Goal: Information Seeking & Learning: Check status

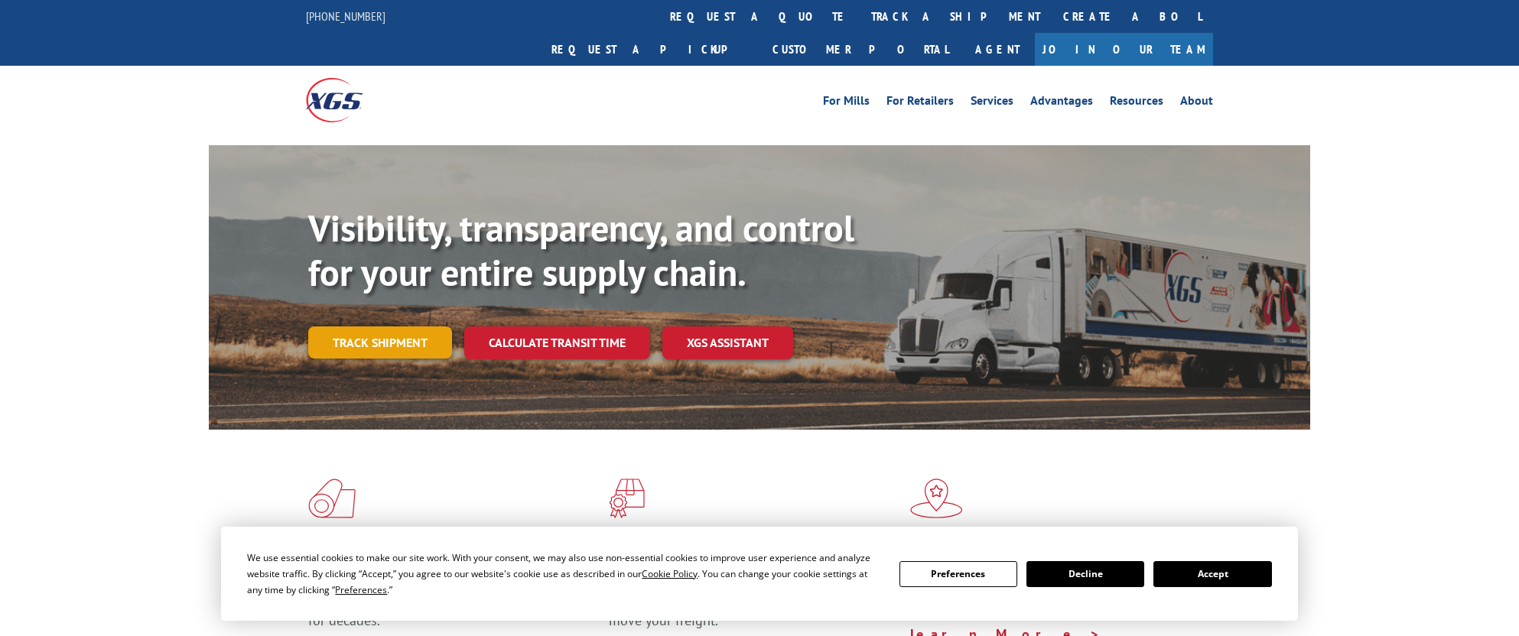
click at [385, 327] on link "Track shipment" at bounding box center [380, 343] width 144 height 32
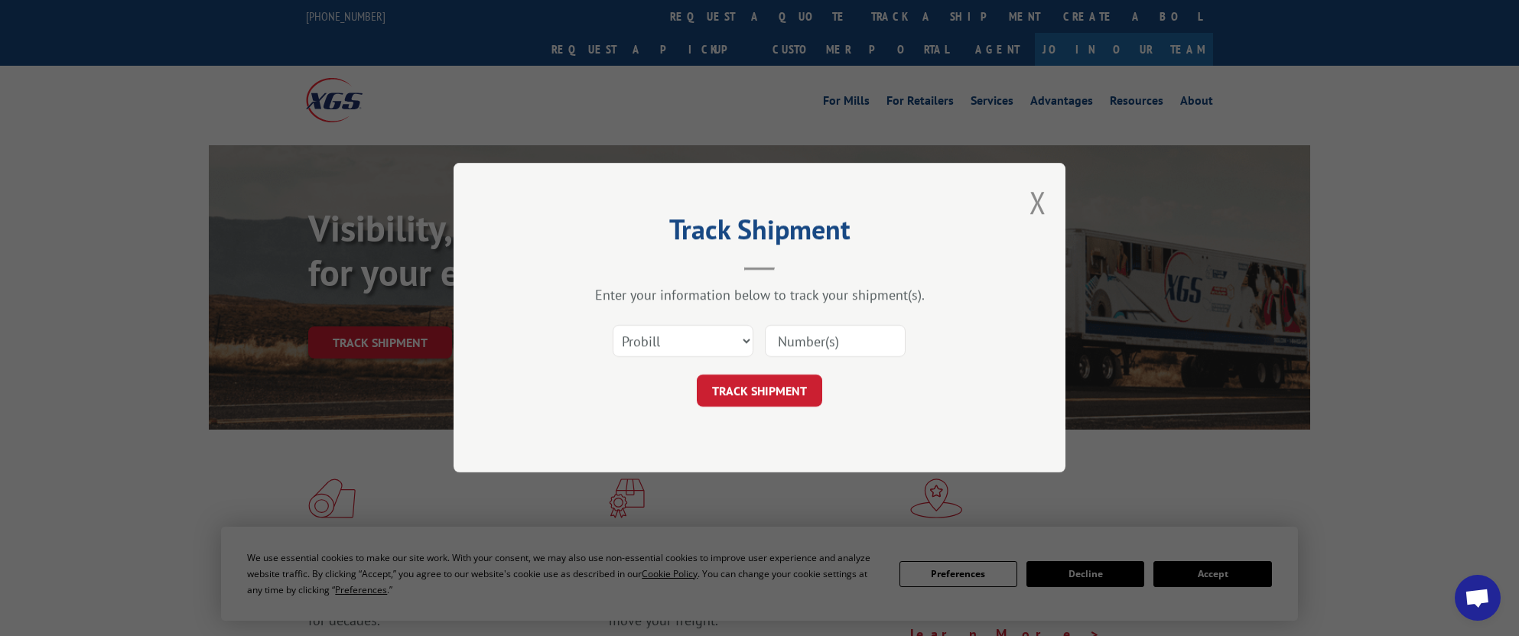
click at [800, 346] on input at bounding box center [835, 342] width 141 height 32
paste input "17402401"
type input "17402401"
click at [783, 392] on button "TRACK SHIPMENT" at bounding box center [759, 392] width 125 height 32
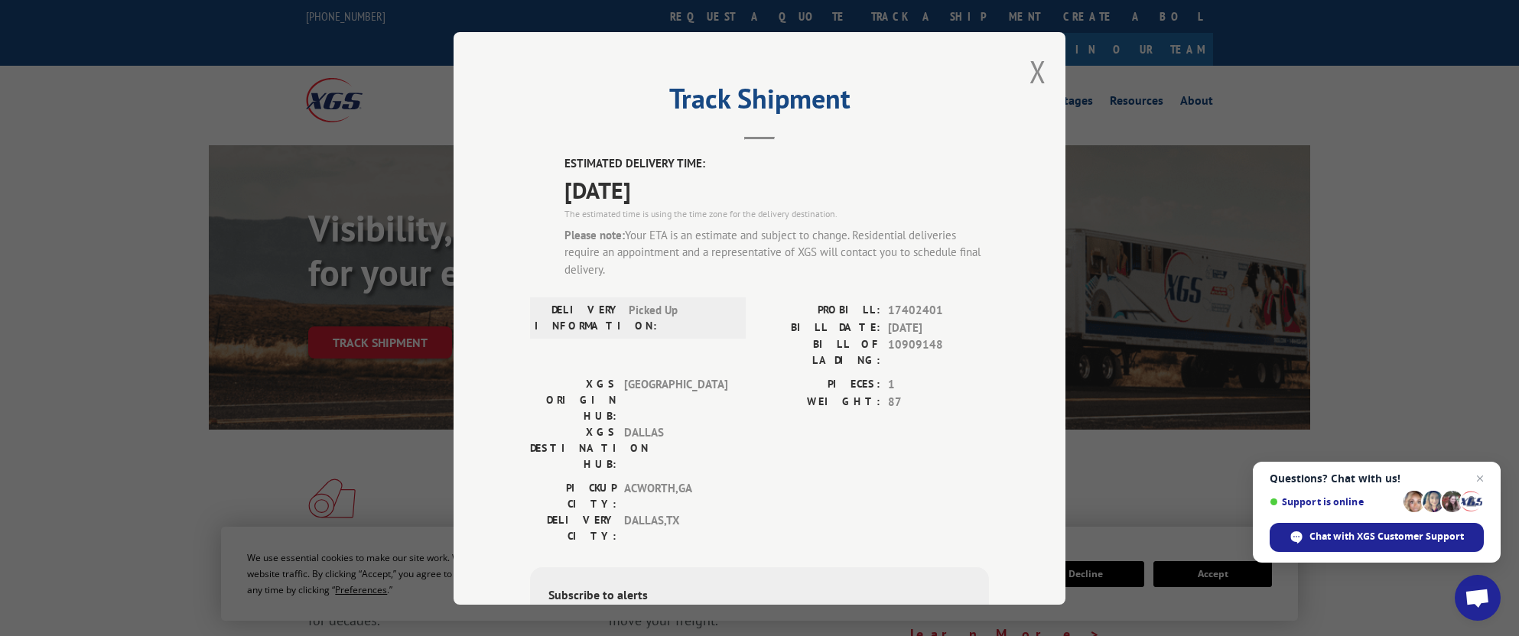
click at [890, 317] on span "17402401" at bounding box center [938, 311] width 101 height 18
click at [905, 311] on span "17402401" at bounding box center [938, 311] width 101 height 18
copy span "17402401"
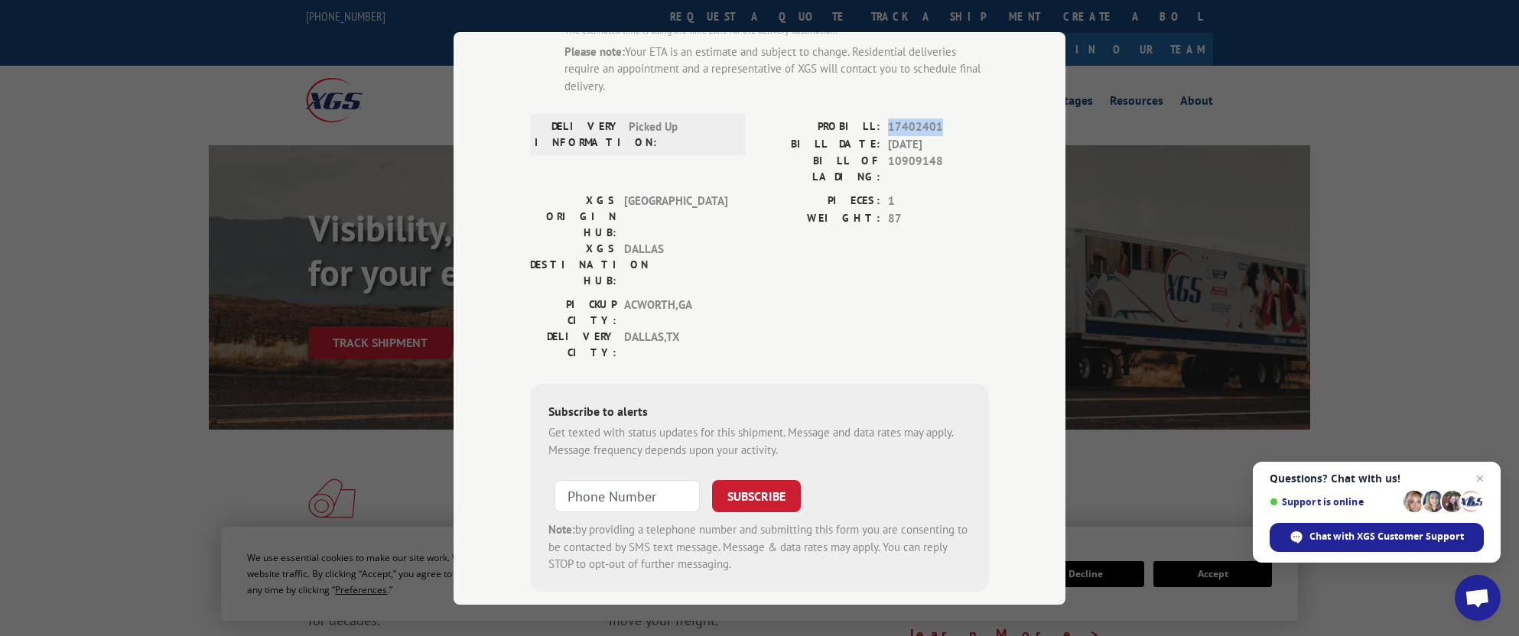
scroll to position [185, 0]
